Goal: Transaction & Acquisition: Download file/media

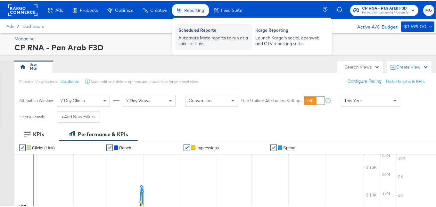
click at [205, 29] on div "Scheduled Reports" at bounding box center [214, 30] width 71 height 8
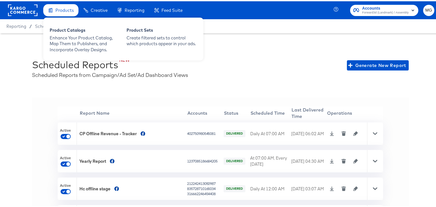
click at [59, 6] on div "Products" at bounding box center [64, 9] width 18 height 6
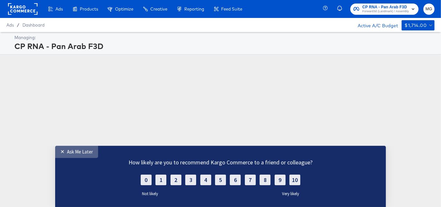
click at [77, 152] on div "Ask Me Later" at bounding box center [80, 151] width 26 height 6
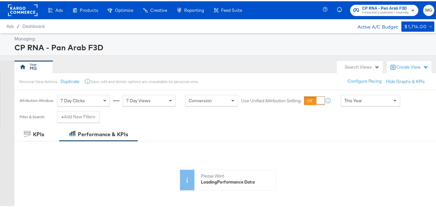
click at [374, 95] on div "This Year" at bounding box center [370, 99] width 59 height 11
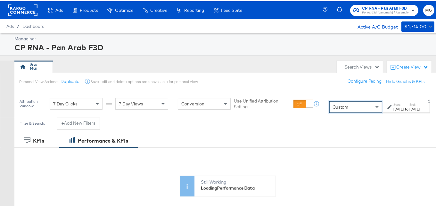
click at [394, 106] on div "[DATE]" at bounding box center [399, 107] width 11 height 5
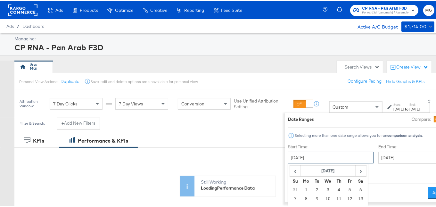
click at [288, 160] on input "[DATE]" at bounding box center [331, 157] width 86 height 12
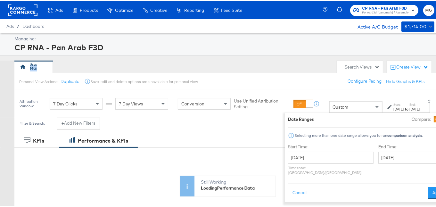
click at [436, 58] on html "Ads Ads Dashboard Main dashboard for Media Buying. New Campaign Create a new ca…" at bounding box center [220, 103] width 441 height 207
click at [290, 161] on input "[DATE]" at bounding box center [331, 157] width 86 height 12
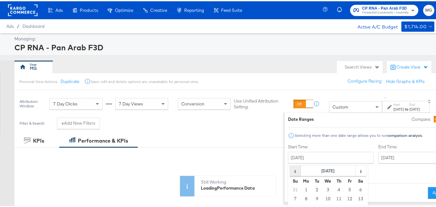
click at [290, 169] on span "‹" at bounding box center [295, 170] width 10 height 10
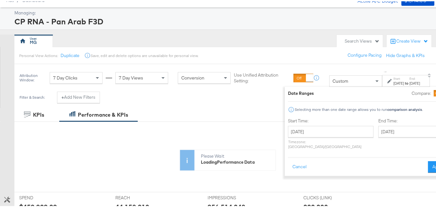
scroll to position [32, 0]
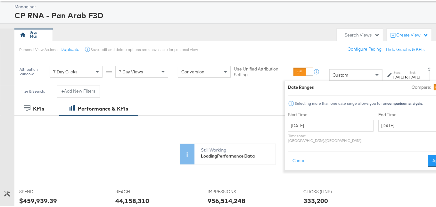
click at [288, 130] on div "[DATE] ‹ [DATE] › Su Mo Tu We Th Fr Sa 25 26 27 28 29 30 31 1 2 3 4 5 6 7 8 9 1…" at bounding box center [331, 130] width 86 height 23
click at [288, 124] on input "[DATE]" at bounding box center [331, 125] width 86 height 12
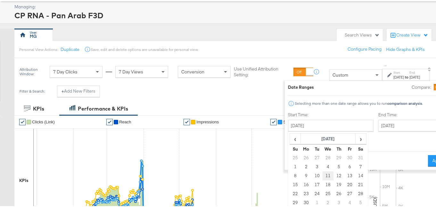
click at [323, 175] on td "11" at bounding box center [328, 174] width 11 height 9
type input "[DATE]"
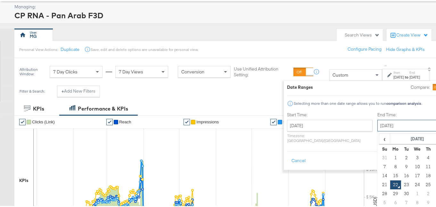
click at [378, 125] on input "[DATE]" at bounding box center [411, 125] width 67 height 12
type input "[DATE]"
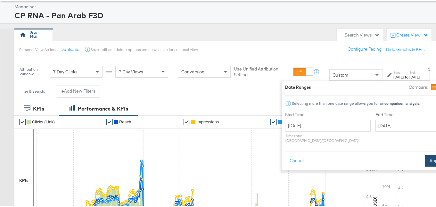
click at [425, 156] on button "Apply" at bounding box center [435, 160] width 20 height 12
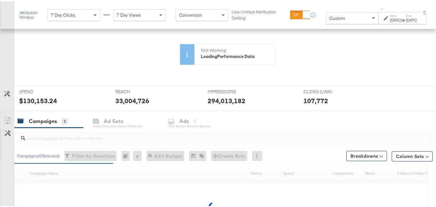
scroll to position [211, 0]
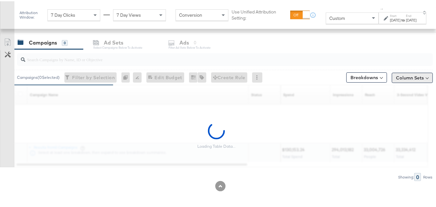
click at [419, 76] on button "Column Sets" at bounding box center [412, 76] width 41 height 10
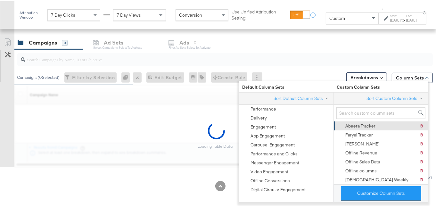
click at [368, 124] on div "Abeera Tracker" at bounding box center [361, 125] width 30 height 6
click at [433, 125] on div "KPIs Performance & KPIs Customize KPIs ✔ Clicks (Link) ✔ Reach ✔ Impressions ✔ …" at bounding box center [220, 65] width 441 height 286
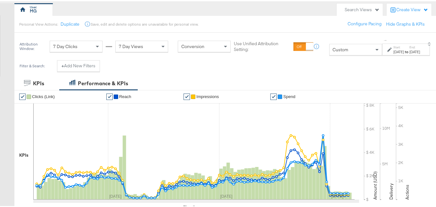
scroll to position [56, 0]
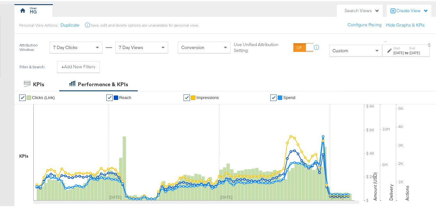
drag, startPoint x: 435, startPoint y: 51, endPoint x: 435, endPoint y: 162, distance: 110.6
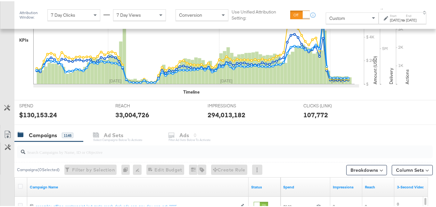
scroll to position [362, 0]
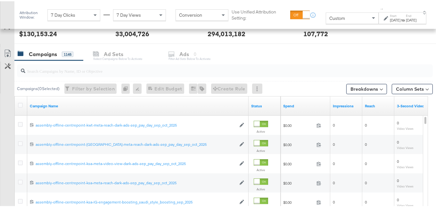
scroll to position [220, 0]
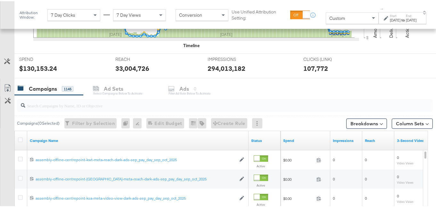
click at [17, 137] on div at bounding box center [21, 140] width 12 height 12
click at [18, 137] on icon at bounding box center [20, 138] width 5 height 5
click at [0, 0] on input "checkbox" at bounding box center [0, 0] width 0 height 0
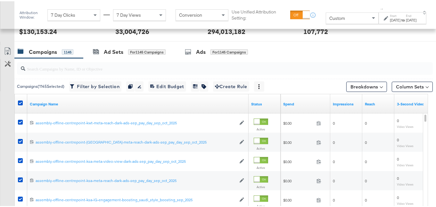
scroll to position [253, 0]
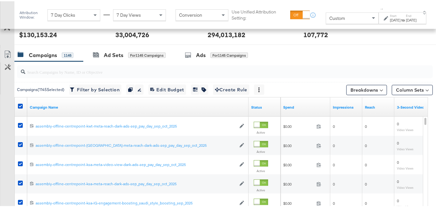
click at [91, 69] on input "search" at bounding box center [210, 68] width 371 height 13
type input "2"
type input "2025"
click at [8, 49] on icon at bounding box center [8, 53] width 8 height 8
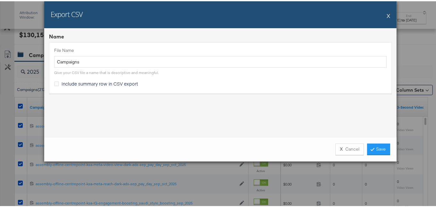
click at [89, 82] on span "Include summary row in CSV export" at bounding box center [100, 82] width 77 height 6
click at [0, 0] on input "Include summary row in CSV export" at bounding box center [0, 0] width 0 height 0
click at [374, 146] on link "Save" at bounding box center [378, 148] width 23 height 12
